Goal: Find specific page/section: Find specific page/section

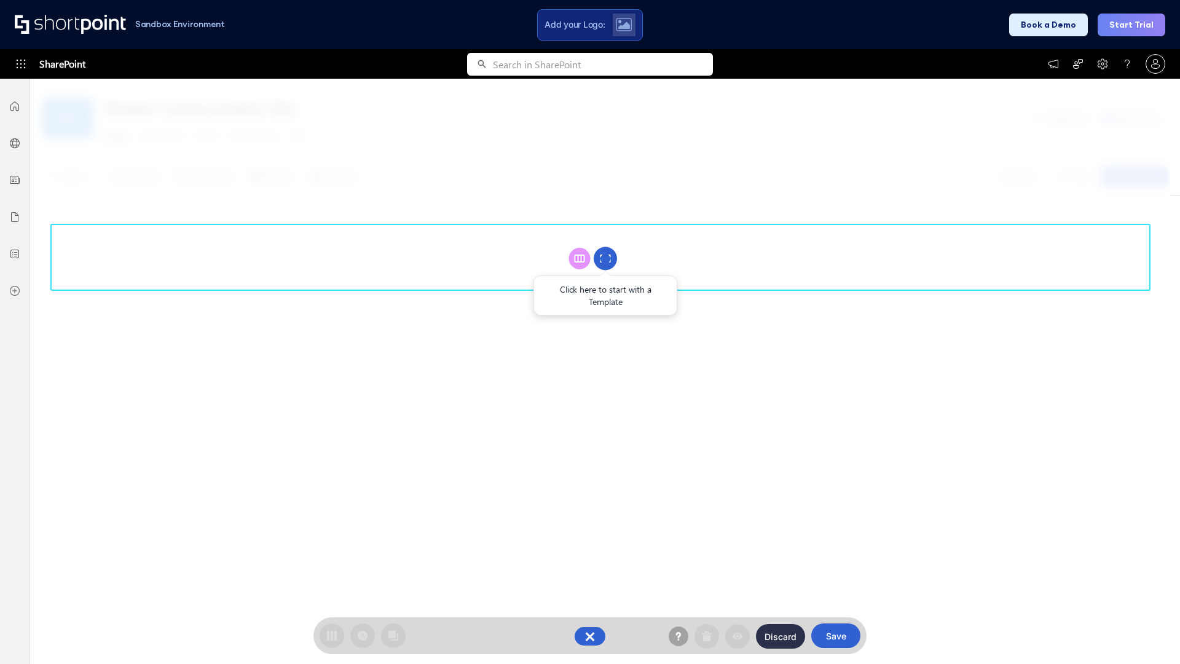
click at [605, 258] on circle at bounding box center [605, 258] width 23 height 23
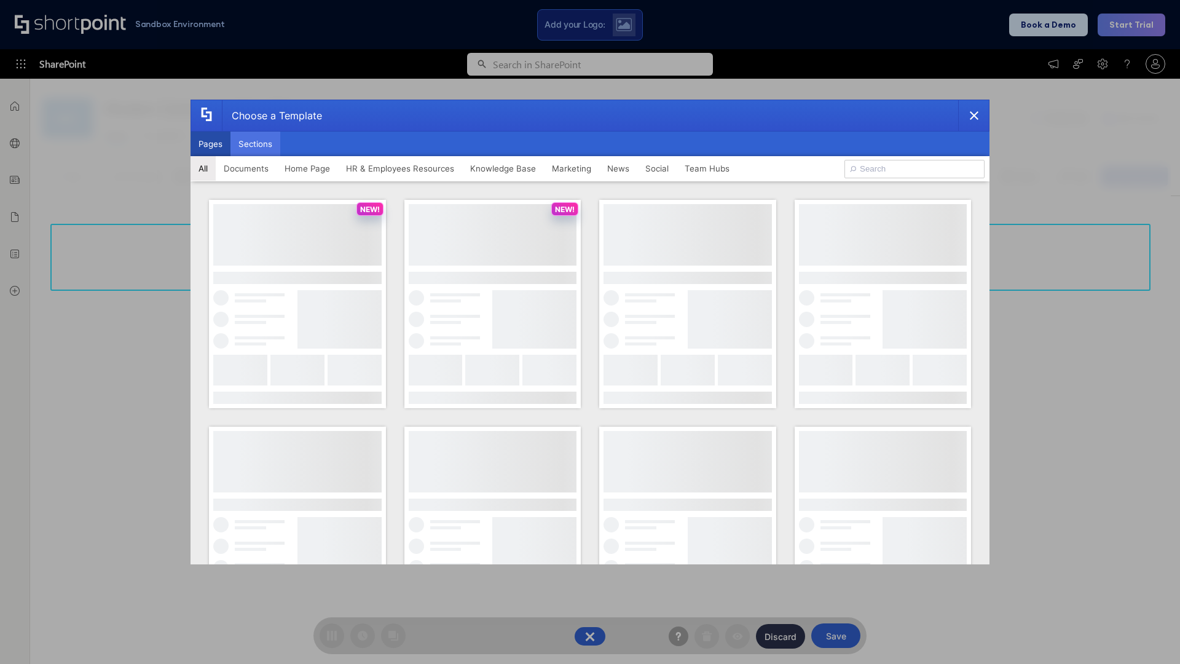
click at [255, 144] on button "Sections" at bounding box center [255, 143] width 50 height 25
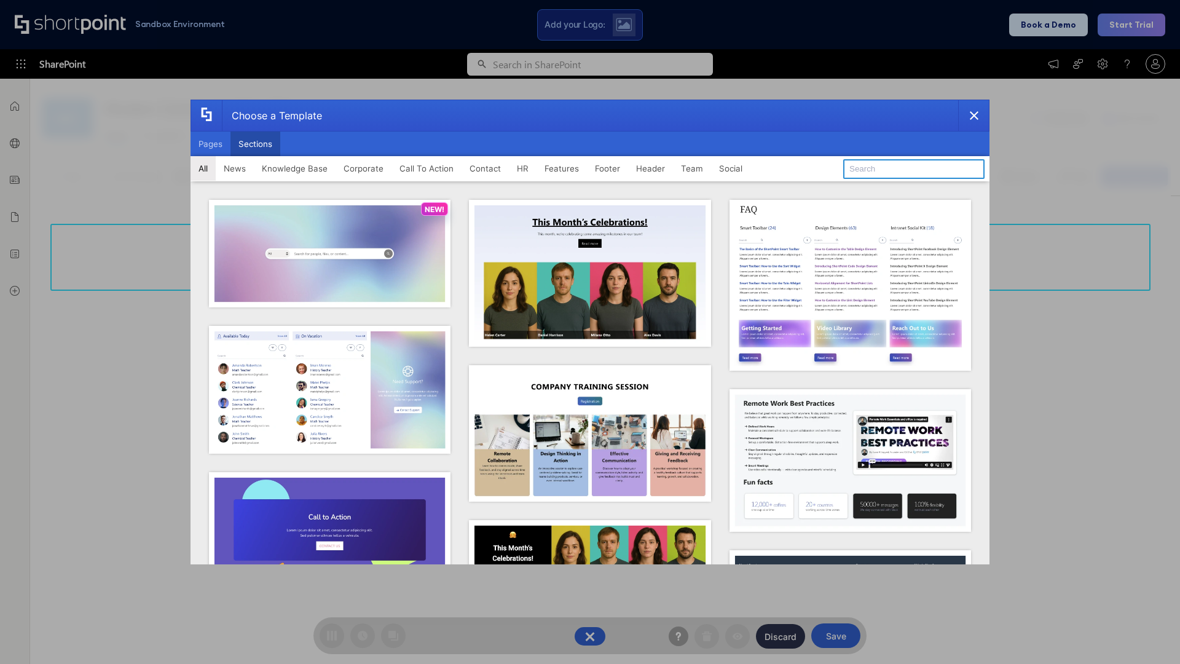
type input "Articles"
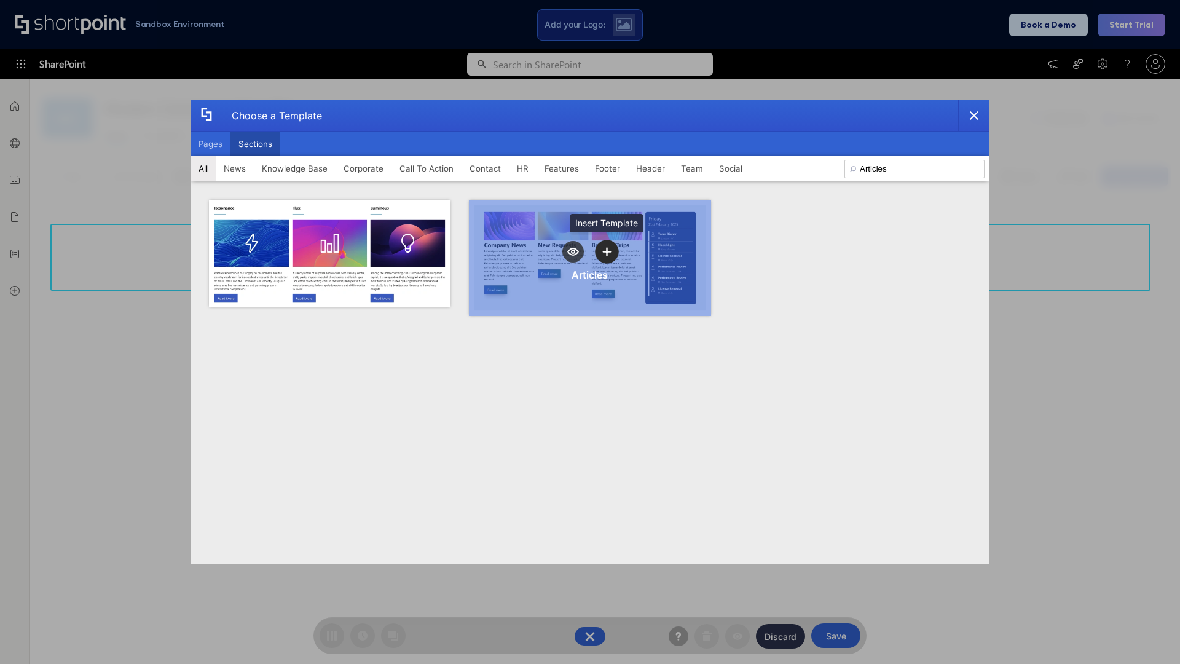
click at [606, 251] on icon "template selector" at bounding box center [606, 251] width 9 height 9
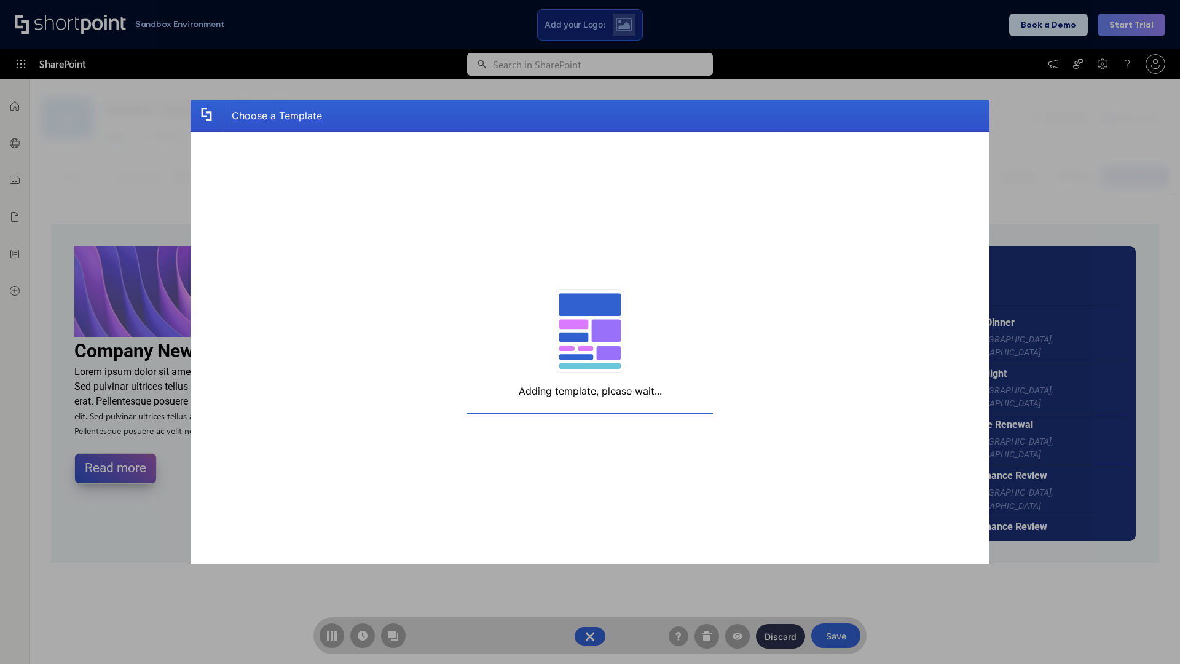
scroll to position [9, 9]
